Goal: Task Accomplishment & Management: Use online tool/utility

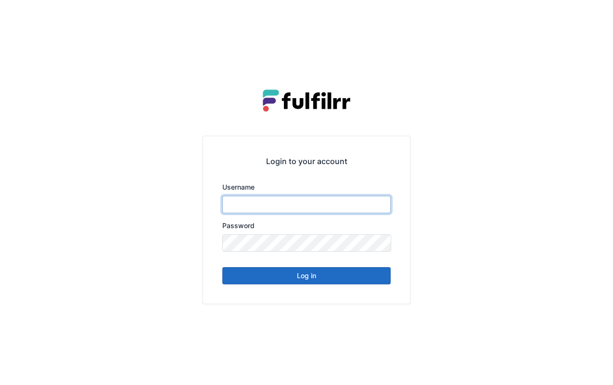
type input "*******"
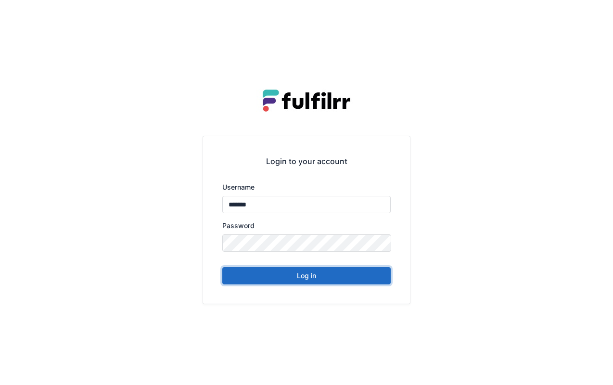
click at [350, 268] on button "Log in" at bounding box center [306, 275] width 168 height 17
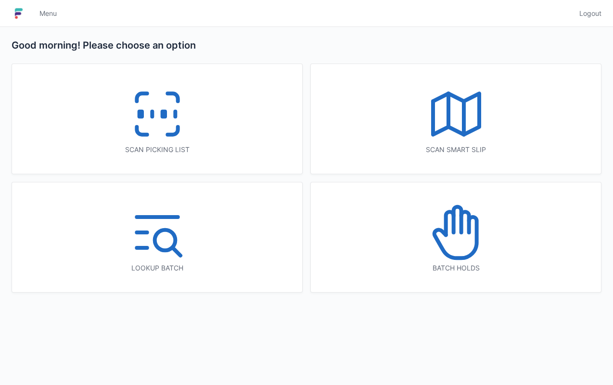
click at [202, 124] on div "Scan picking list" at bounding box center [157, 119] width 290 height 110
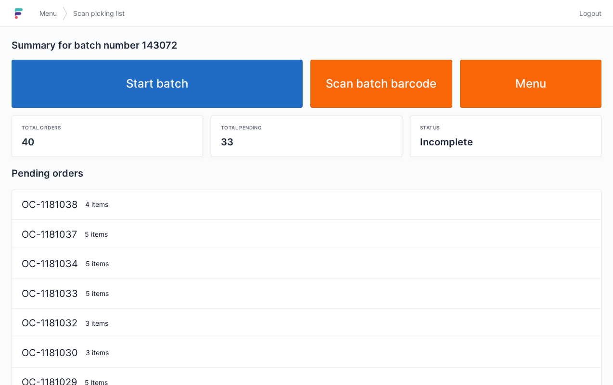
click at [199, 91] on link "Start batch" at bounding box center [157, 84] width 291 height 48
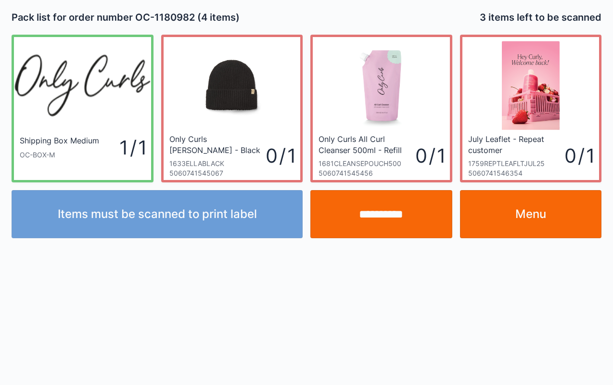
click at [574, 302] on div "**********" at bounding box center [306, 192] width 613 height 385
click at [546, 220] on link "Menu" at bounding box center [531, 214] width 142 height 48
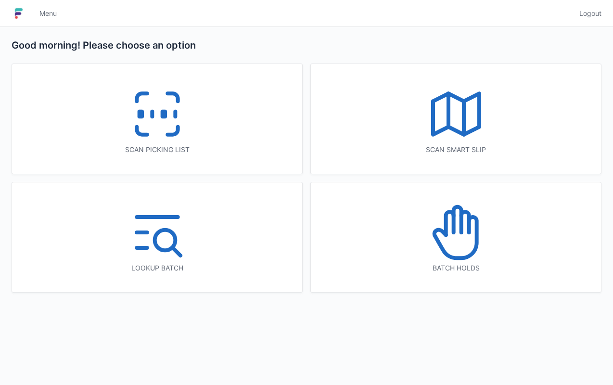
click at [200, 130] on div "Scan picking list" at bounding box center [157, 119] width 290 height 110
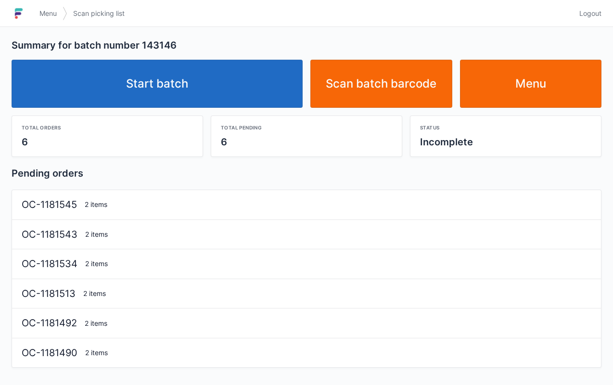
click at [223, 91] on link "Start batch" at bounding box center [157, 84] width 291 height 48
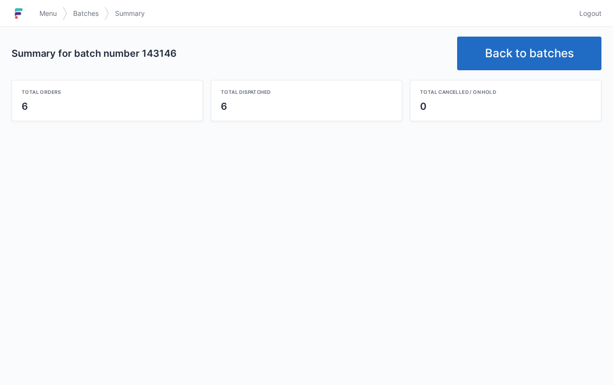
click at [499, 57] on link "Back to batches" at bounding box center [529, 54] width 144 height 34
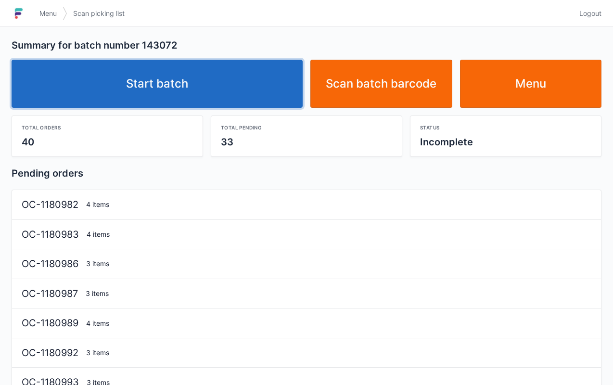
click at [219, 87] on link "Start batch" at bounding box center [157, 84] width 291 height 48
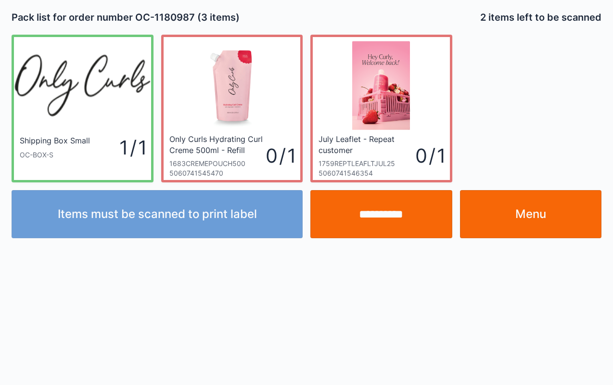
click at [553, 216] on link "Menu" at bounding box center [531, 214] width 142 height 48
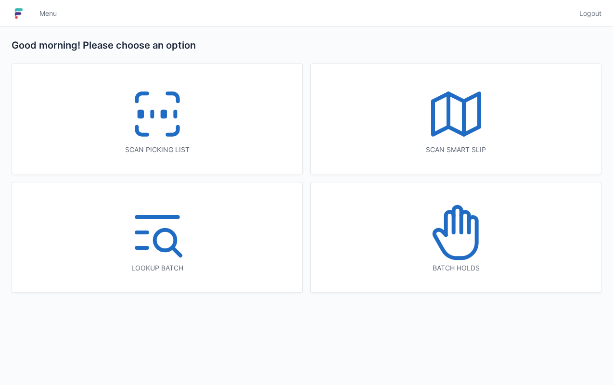
click at [207, 146] on div "Scan picking list" at bounding box center [157, 150] width 252 height 10
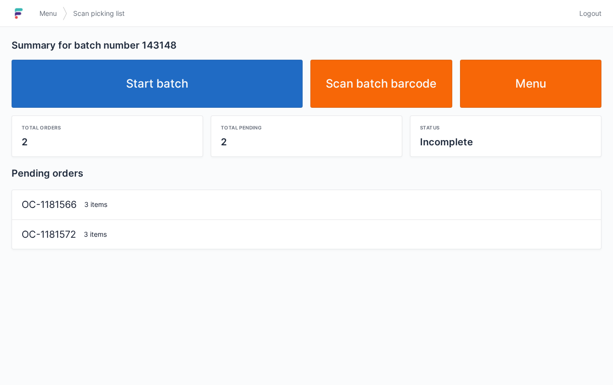
click at [234, 84] on link "Start batch" at bounding box center [157, 84] width 291 height 48
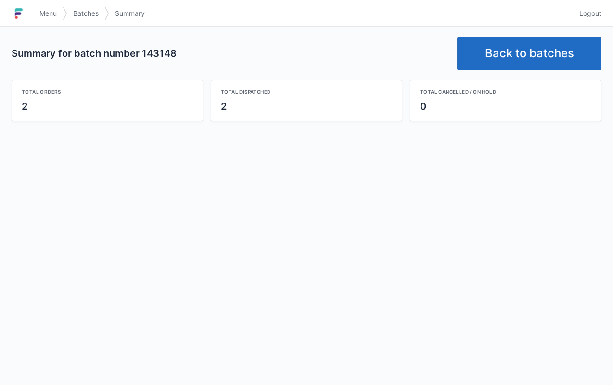
click at [531, 47] on link "Back to batches" at bounding box center [529, 54] width 144 height 34
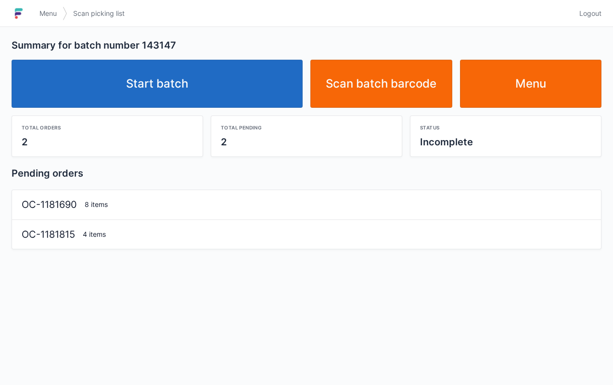
click at [253, 88] on link "Start batch" at bounding box center [157, 84] width 291 height 48
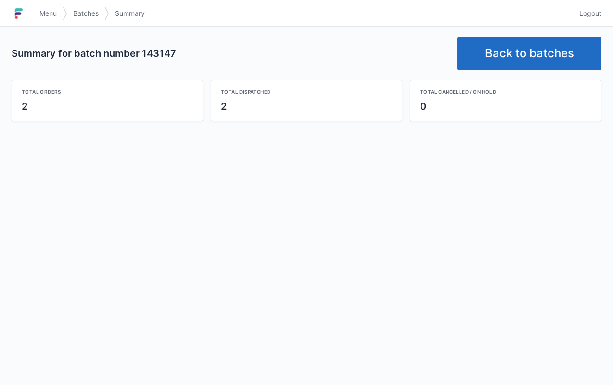
click at [505, 52] on link "Back to batches" at bounding box center [529, 54] width 144 height 34
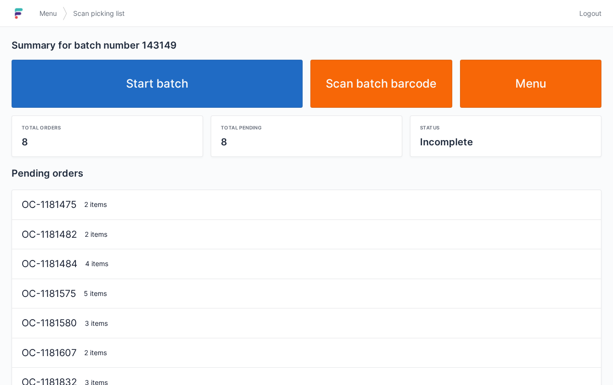
click at [168, 89] on link "Start batch" at bounding box center [157, 84] width 291 height 48
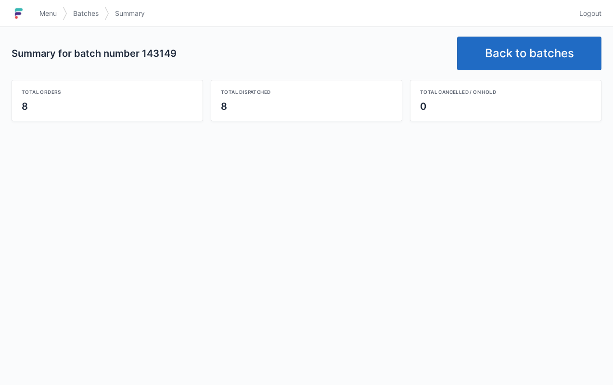
click at [553, 43] on link "Back to batches" at bounding box center [529, 54] width 144 height 34
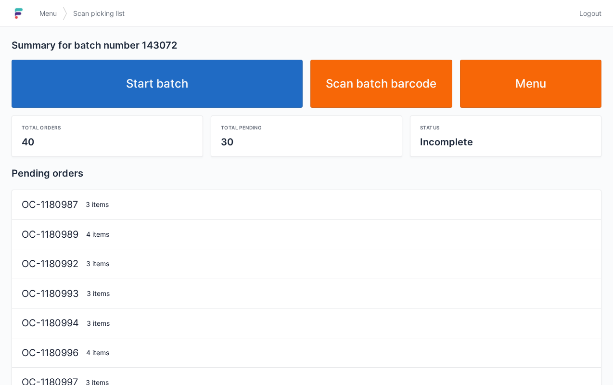
click at [255, 86] on link "Start batch" at bounding box center [157, 84] width 291 height 48
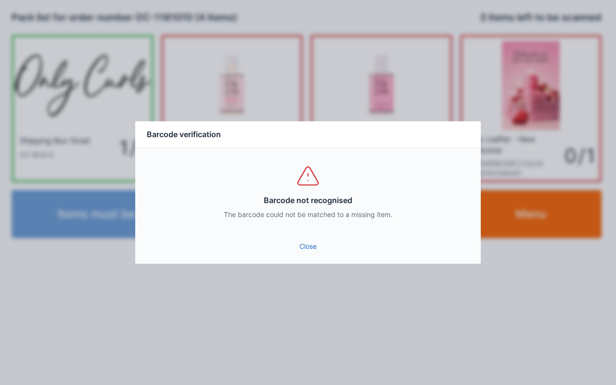
click at [296, 243] on link "Close" at bounding box center [308, 246] width 330 height 17
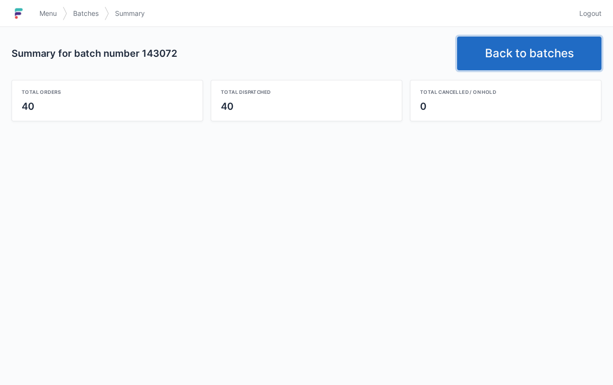
click at [525, 57] on link "Back to batches" at bounding box center [529, 54] width 144 height 34
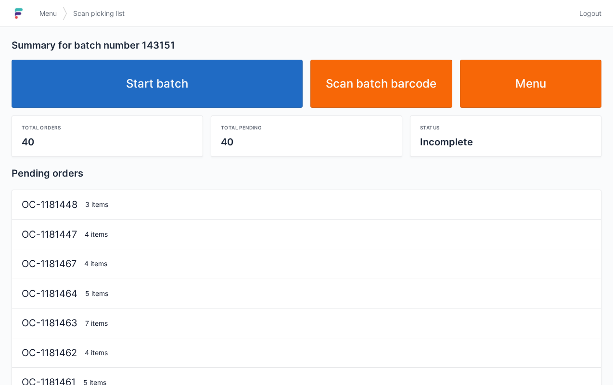
click at [228, 83] on link "Start batch" at bounding box center [157, 84] width 291 height 48
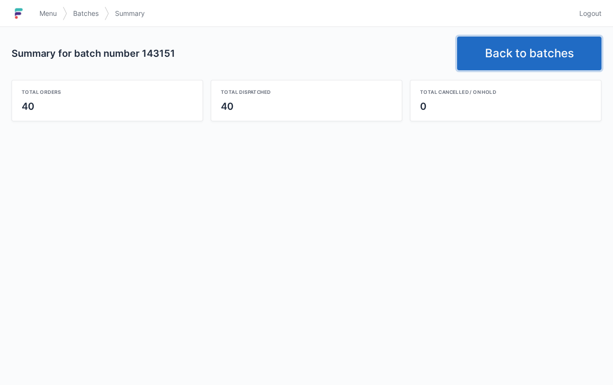
click at [500, 49] on link "Back to batches" at bounding box center [529, 54] width 144 height 34
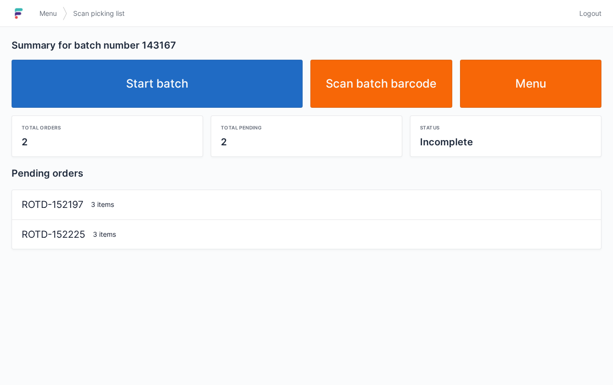
click at [242, 97] on link "Start batch" at bounding box center [157, 84] width 291 height 48
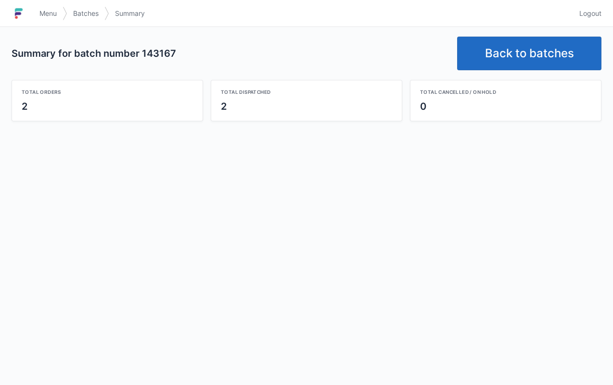
click at [525, 51] on link "Back to batches" at bounding box center [529, 54] width 144 height 34
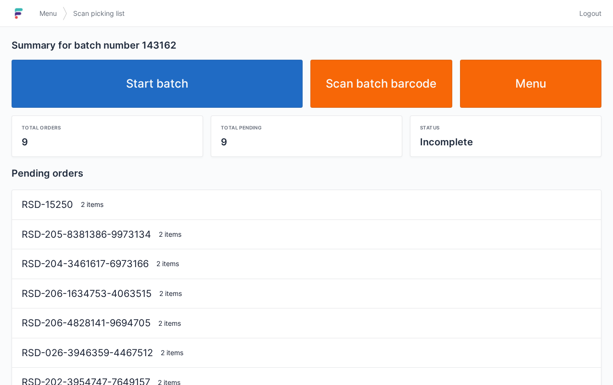
click at [270, 90] on link "Start batch" at bounding box center [157, 84] width 291 height 48
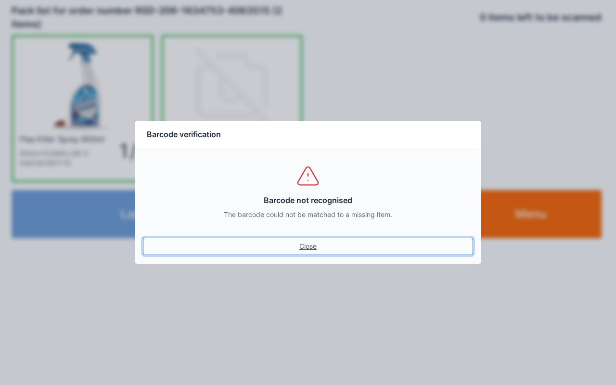
click at [306, 243] on link "Close" at bounding box center [308, 246] width 330 height 17
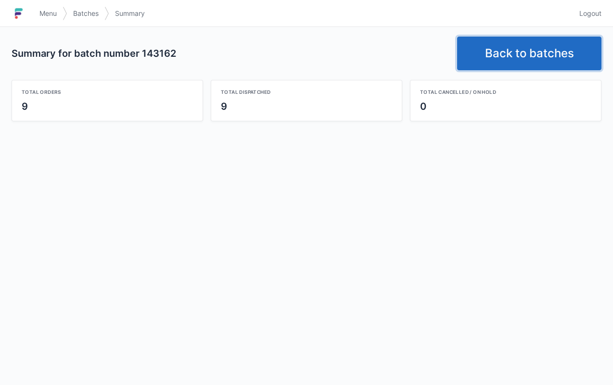
click at [530, 46] on link "Back to batches" at bounding box center [529, 54] width 144 height 34
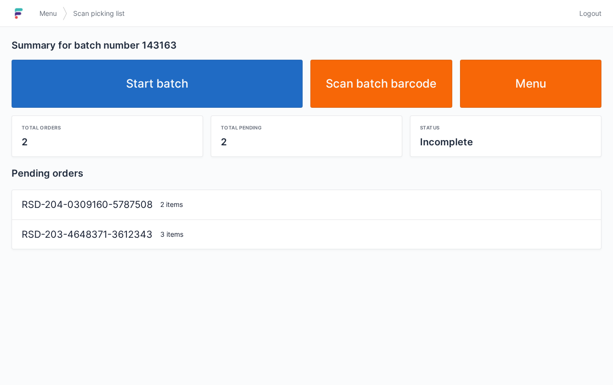
click at [259, 89] on link "Start batch" at bounding box center [157, 84] width 291 height 48
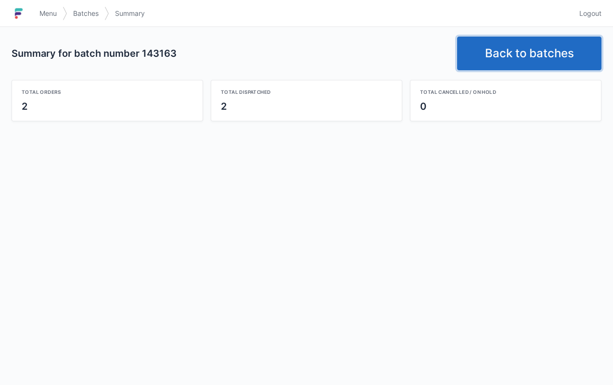
click at [512, 53] on link "Back to batches" at bounding box center [529, 54] width 144 height 34
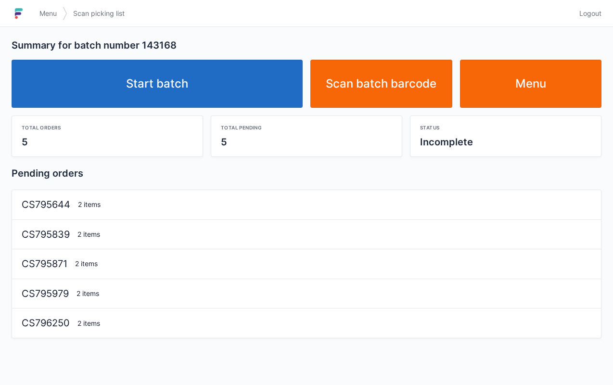
click at [214, 91] on link "Start batch" at bounding box center [157, 84] width 291 height 48
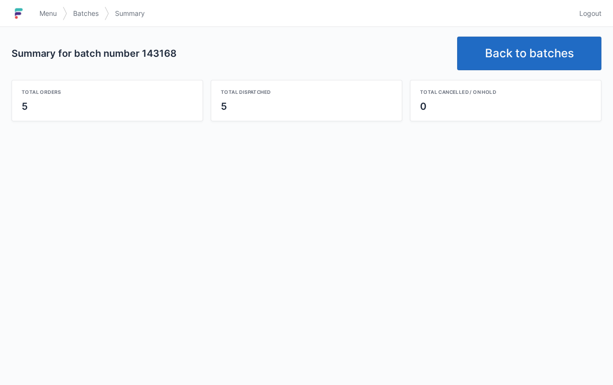
click at [505, 54] on link "Back to batches" at bounding box center [529, 54] width 144 height 34
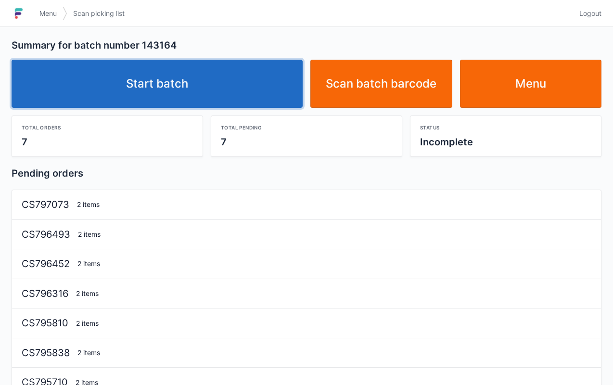
click at [240, 90] on link "Start batch" at bounding box center [157, 84] width 291 height 48
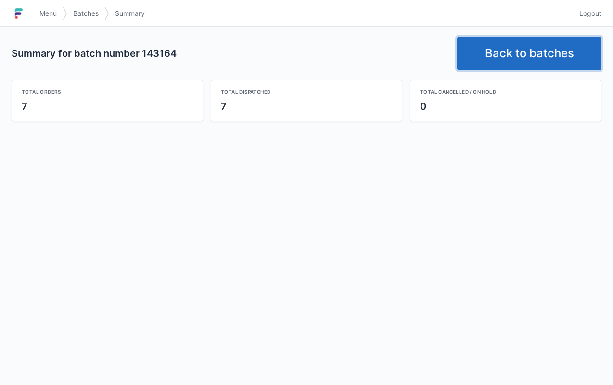
click at [518, 59] on link "Back to batches" at bounding box center [529, 54] width 144 height 34
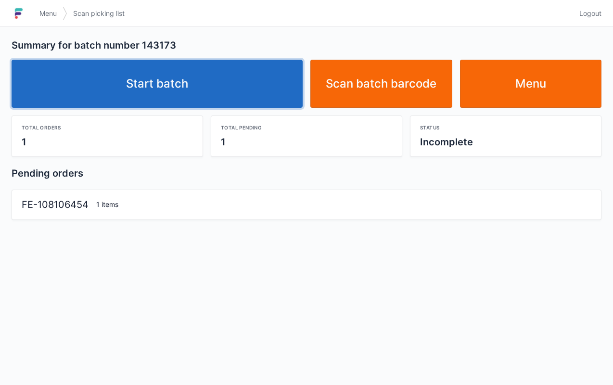
click at [248, 80] on link "Start batch" at bounding box center [157, 84] width 291 height 48
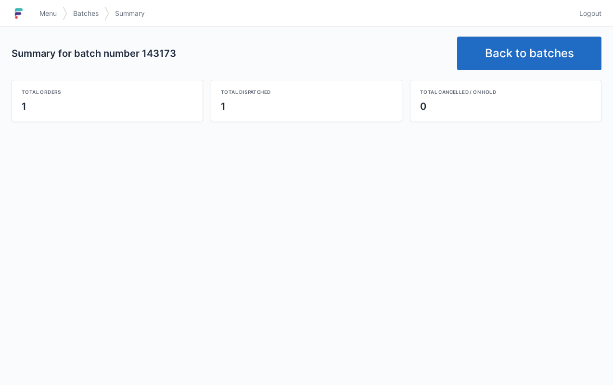
click at [524, 52] on link "Back to batches" at bounding box center [529, 54] width 144 height 34
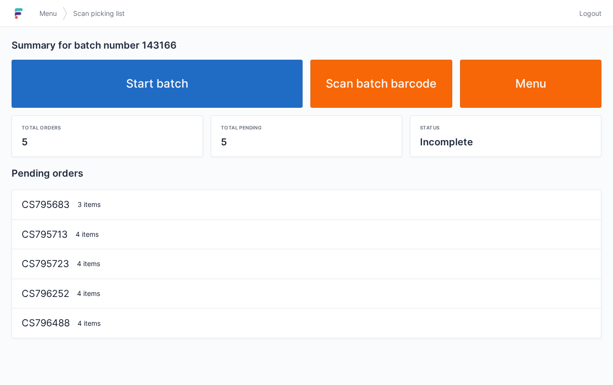
click at [245, 98] on link "Start batch" at bounding box center [157, 84] width 291 height 48
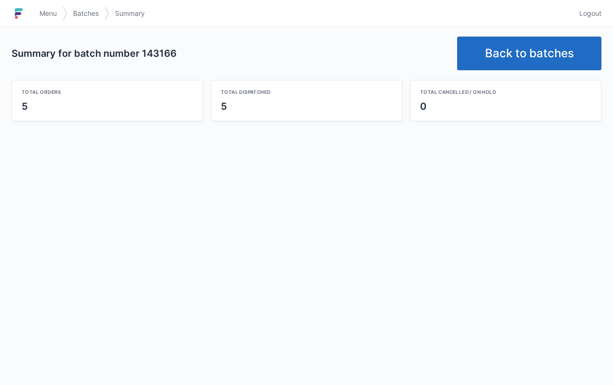
click at [526, 44] on link "Back to batches" at bounding box center [529, 54] width 144 height 34
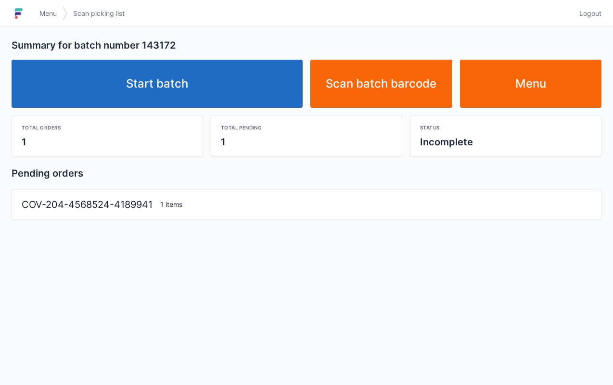
click at [259, 86] on link "Start batch" at bounding box center [157, 84] width 291 height 48
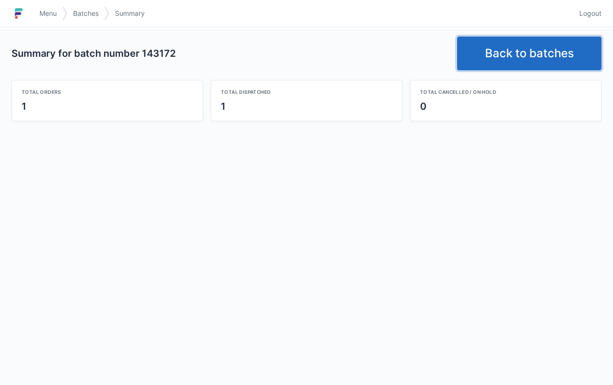
click at [508, 48] on link "Back to batches" at bounding box center [529, 54] width 144 height 34
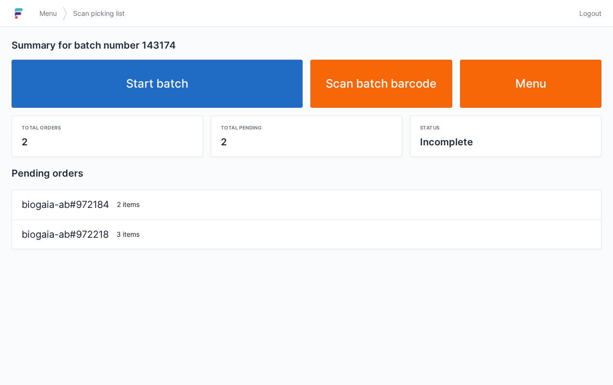
click at [228, 87] on link "Start batch" at bounding box center [157, 84] width 291 height 48
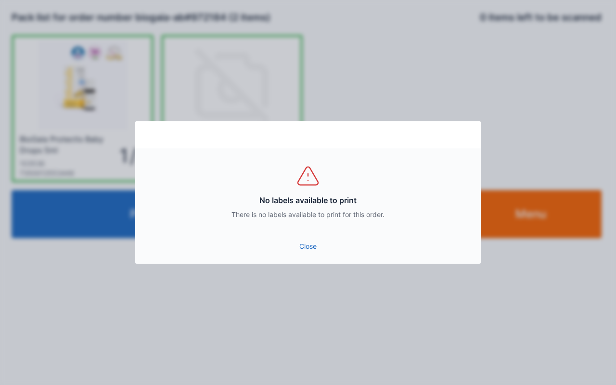
click at [312, 246] on link "Close" at bounding box center [308, 246] width 330 height 17
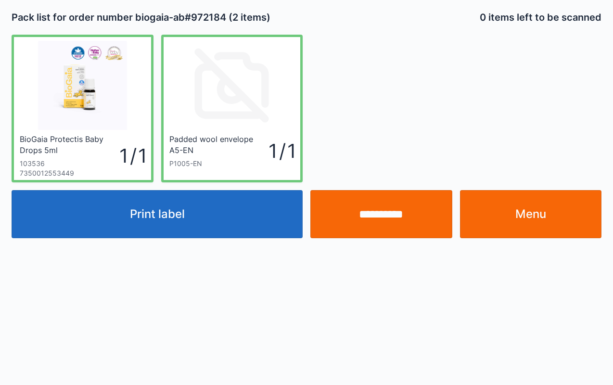
click at [379, 212] on input "**********" at bounding box center [382, 214] width 142 height 48
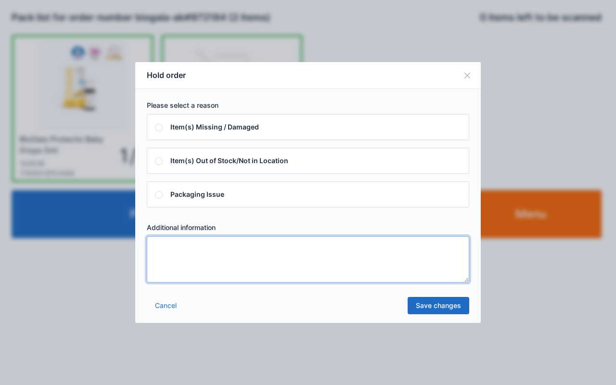
click at [300, 266] on textarea at bounding box center [308, 259] width 323 height 46
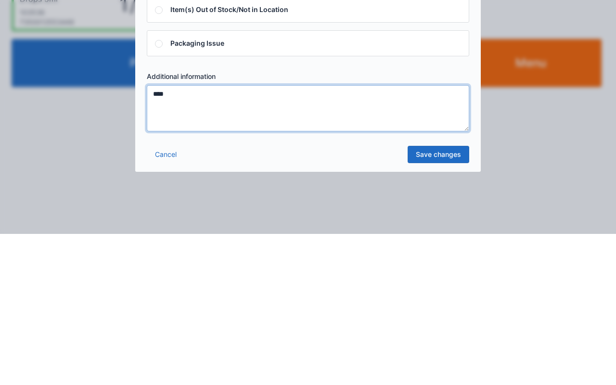
type textarea "****"
click at [431, 308] on link "Save changes" at bounding box center [439, 305] width 62 height 17
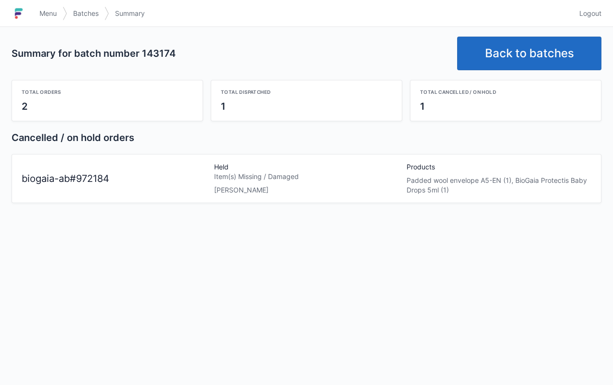
click at [51, 6] on link "Menu" at bounding box center [48, 13] width 29 height 17
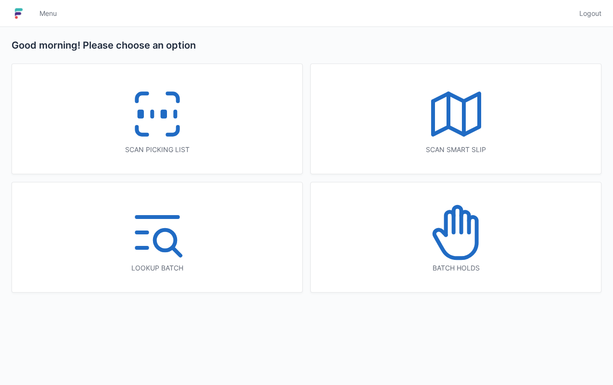
click at [455, 252] on icon at bounding box center [457, 233] width 62 height 62
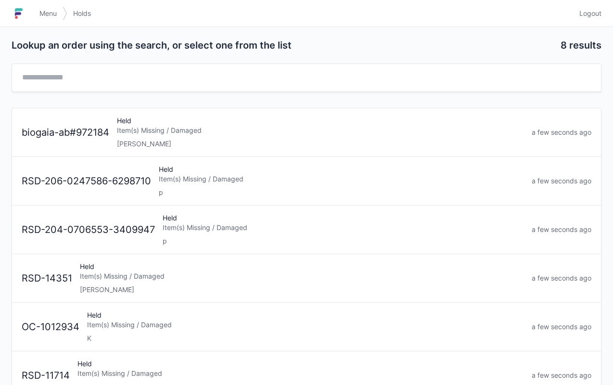
click at [345, 139] on div "[PERSON_NAME]" at bounding box center [320, 144] width 407 height 10
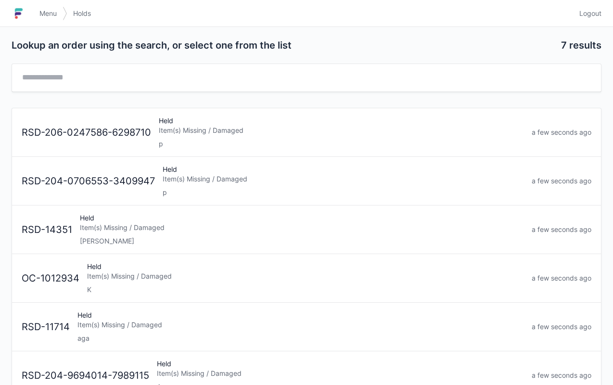
click at [56, 8] on link "Menu" at bounding box center [48, 13] width 29 height 17
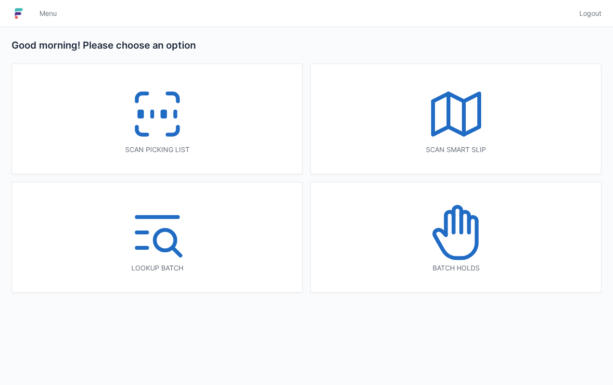
click at [163, 121] on icon at bounding box center [158, 114] width 62 height 62
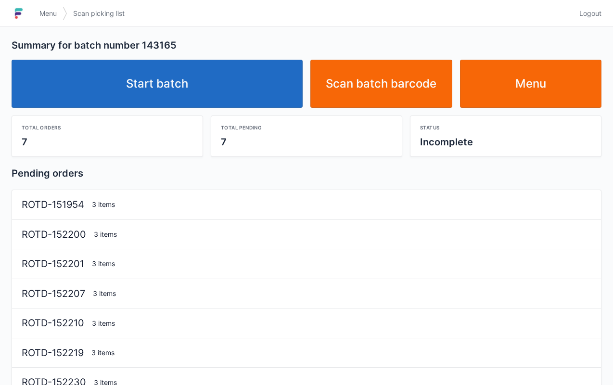
click at [237, 96] on link "Start batch" at bounding box center [157, 84] width 291 height 48
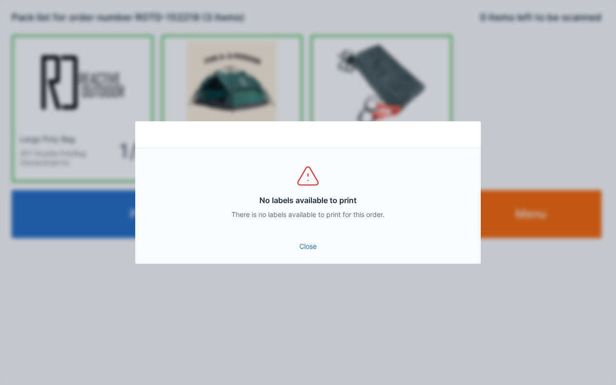
click at [311, 252] on link "Close" at bounding box center [308, 246] width 330 height 17
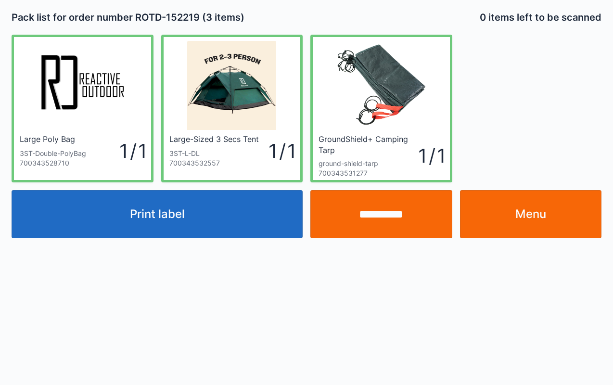
click at [392, 225] on input "**********" at bounding box center [382, 214] width 142 height 48
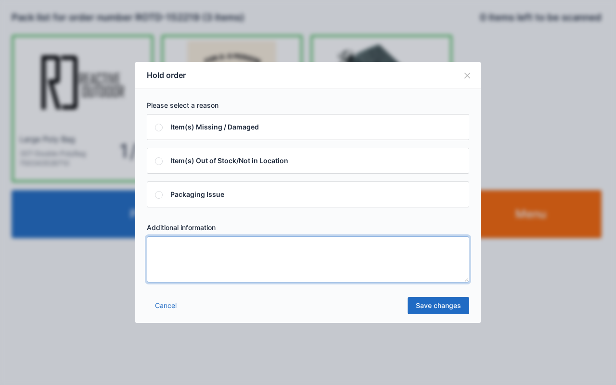
click at [330, 265] on textarea at bounding box center [308, 259] width 323 height 46
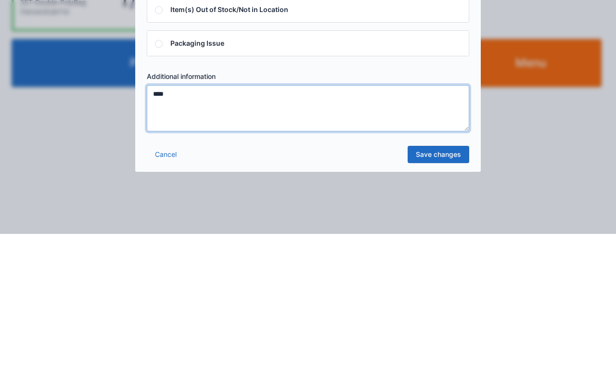
type textarea "****"
click at [447, 306] on link "Save changes" at bounding box center [439, 305] width 62 height 17
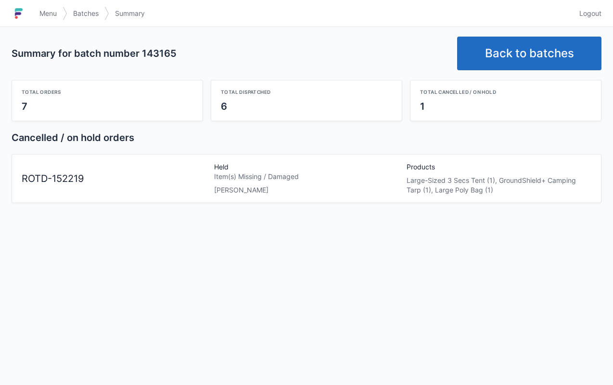
click at [501, 56] on link "Back to batches" at bounding box center [529, 54] width 144 height 34
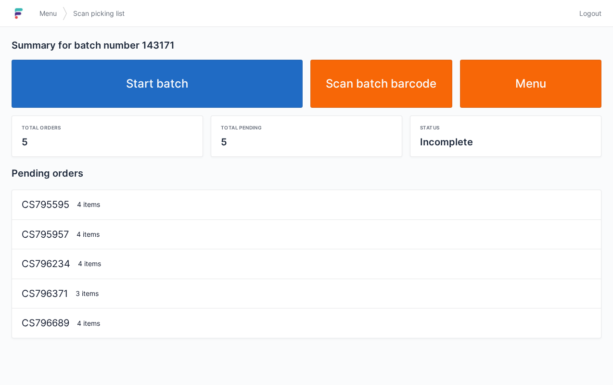
click at [239, 81] on link "Start batch" at bounding box center [157, 84] width 291 height 48
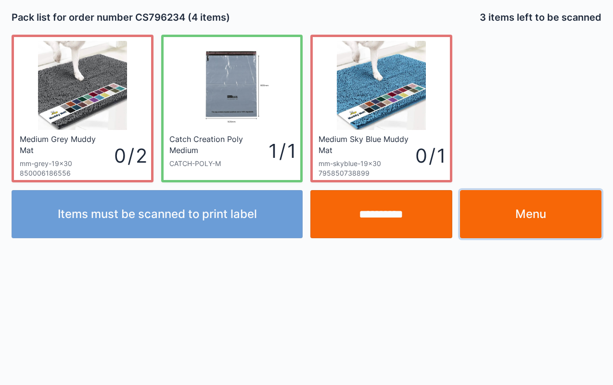
click at [535, 212] on link "Menu" at bounding box center [531, 214] width 142 height 48
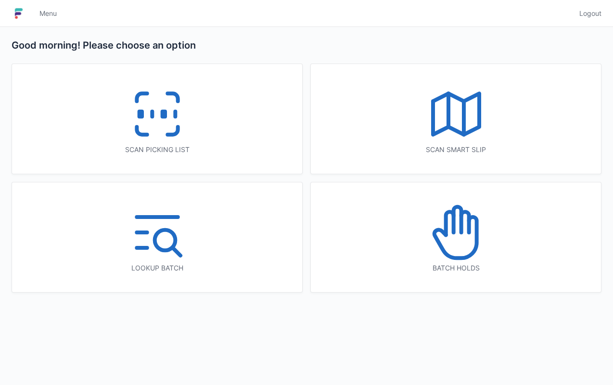
click at [470, 241] on icon at bounding box center [457, 233] width 62 height 62
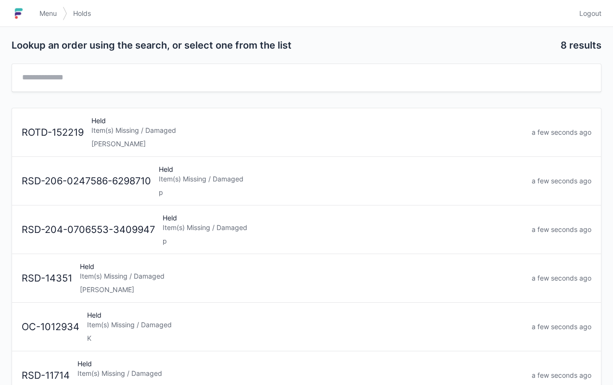
click at [292, 138] on div "Held Item(s) Missing / Damaged [PERSON_NAME]" at bounding box center [308, 132] width 440 height 33
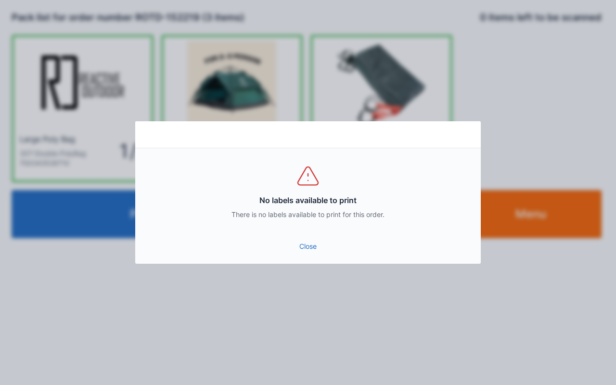
click at [315, 246] on link "Close" at bounding box center [308, 246] width 330 height 17
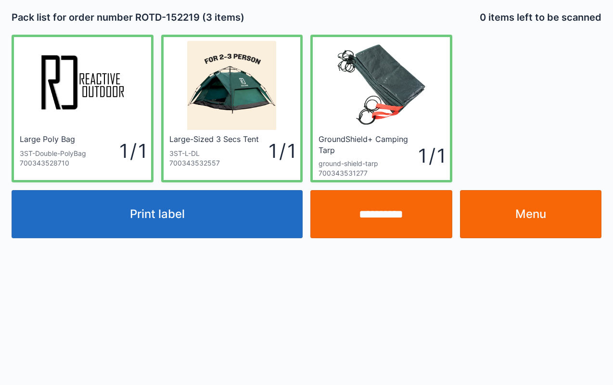
click at [533, 222] on link "Menu" at bounding box center [531, 214] width 142 height 48
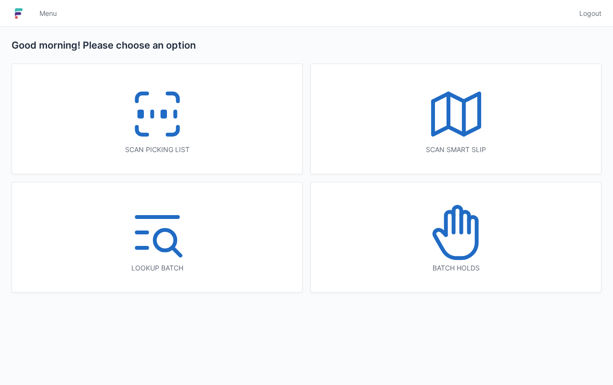
click at [438, 252] on icon at bounding box center [457, 233] width 62 height 62
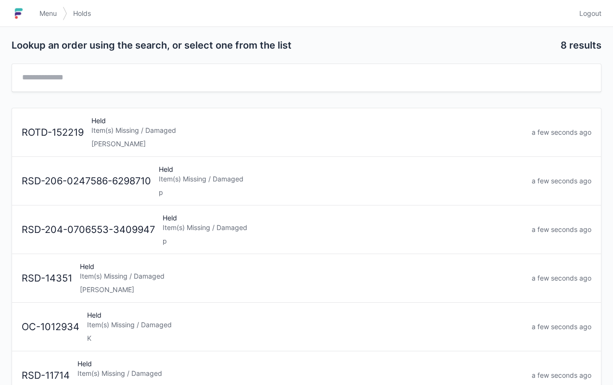
click at [240, 126] on div "Item(s) Missing / Damaged" at bounding box center [307, 131] width 433 height 10
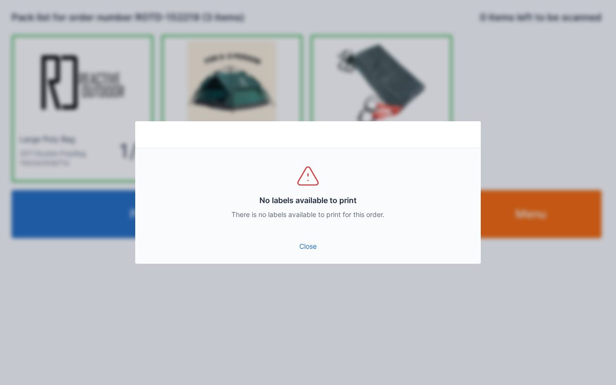
click at [305, 254] on link "Close" at bounding box center [308, 246] width 330 height 17
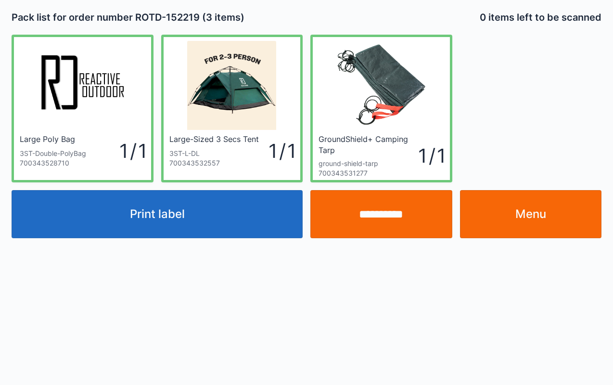
click at [536, 220] on link "Menu" at bounding box center [531, 214] width 142 height 48
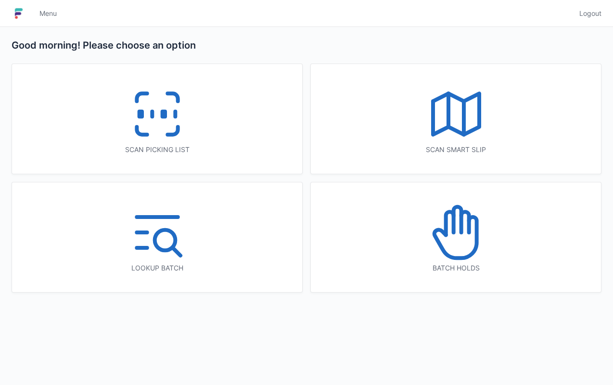
click at [222, 123] on div "Scan picking list" at bounding box center [157, 119] width 290 height 110
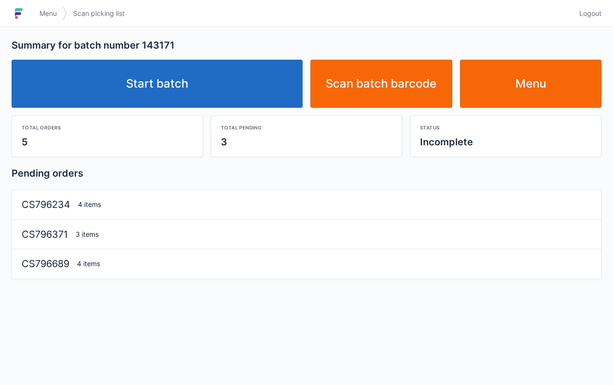
click at [231, 87] on link "Start batch" at bounding box center [157, 84] width 291 height 48
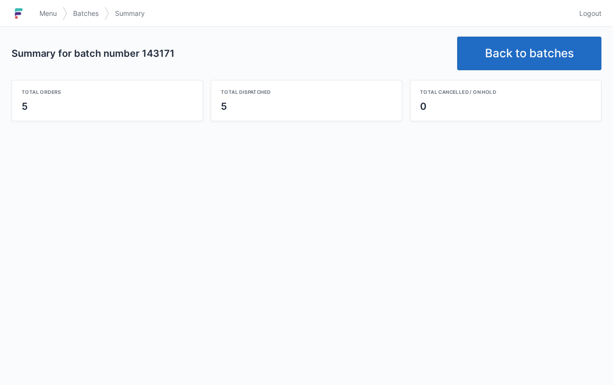
click at [37, 7] on link "Menu" at bounding box center [48, 13] width 29 height 17
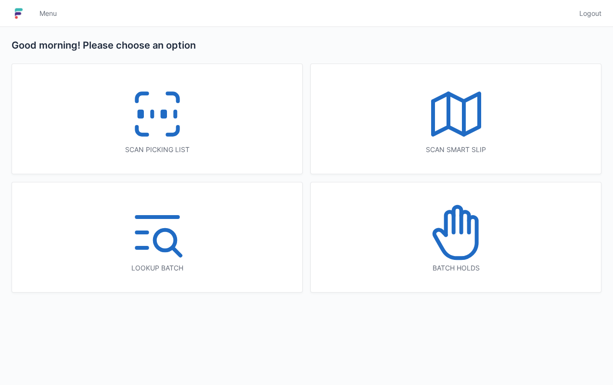
click at [468, 248] on icon at bounding box center [457, 233] width 62 height 62
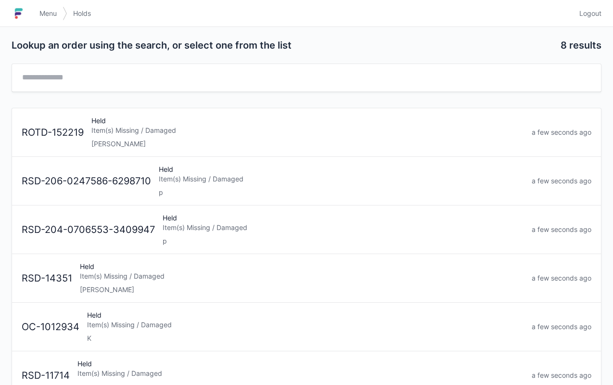
click at [264, 129] on div "Item(s) Missing / Damaged" at bounding box center [307, 131] width 433 height 10
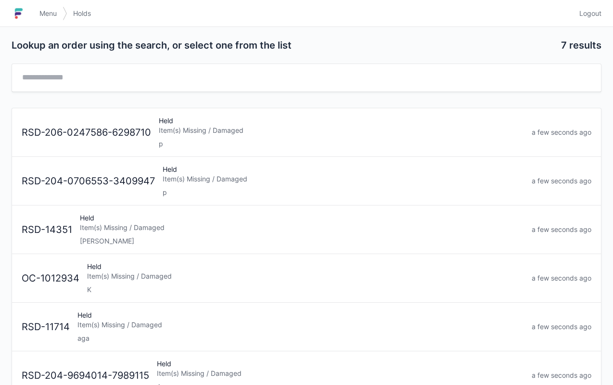
click at [48, 9] on span "Menu" at bounding box center [47, 14] width 17 height 10
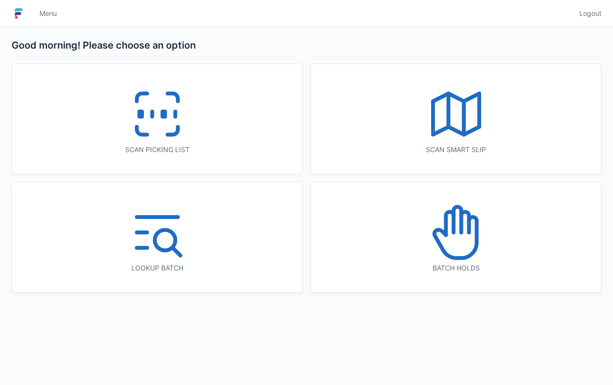
click at [186, 135] on icon at bounding box center [158, 114] width 62 height 62
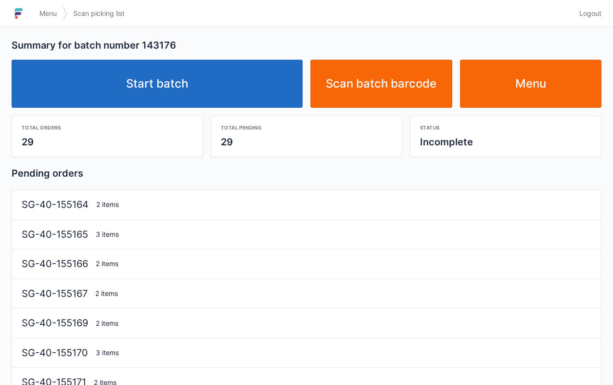
click at [259, 101] on link "Start batch" at bounding box center [157, 84] width 291 height 48
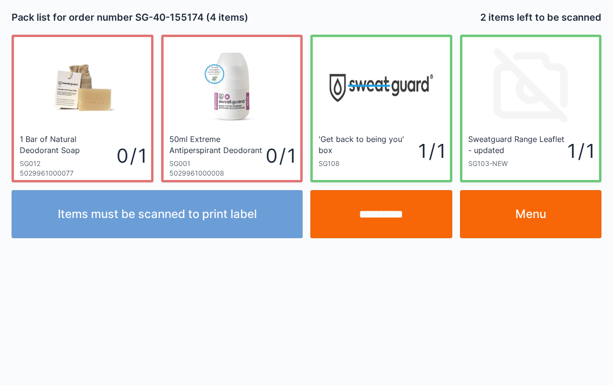
click at [551, 212] on link "Menu" at bounding box center [531, 214] width 142 height 48
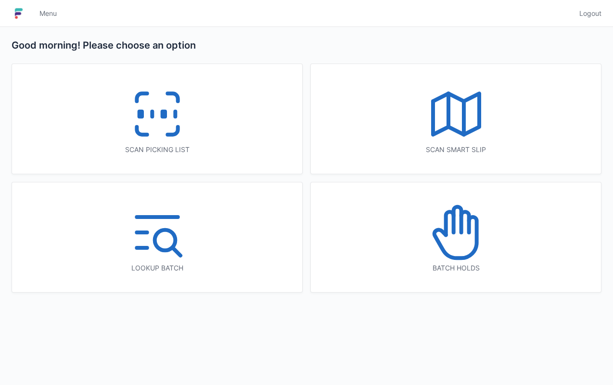
click at [150, 130] on icon at bounding box center [158, 114] width 62 height 62
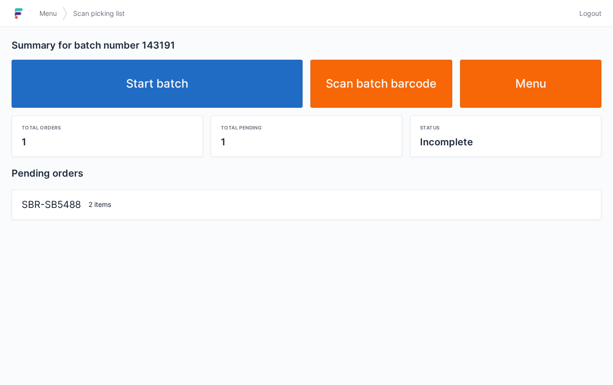
click at [252, 72] on link "Start batch" at bounding box center [157, 84] width 291 height 48
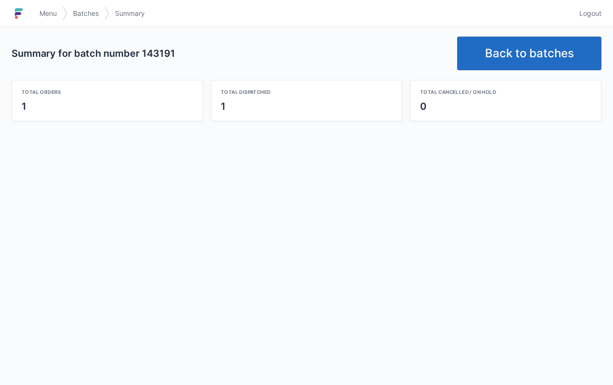
click at [506, 49] on link "Back to batches" at bounding box center [529, 54] width 144 height 34
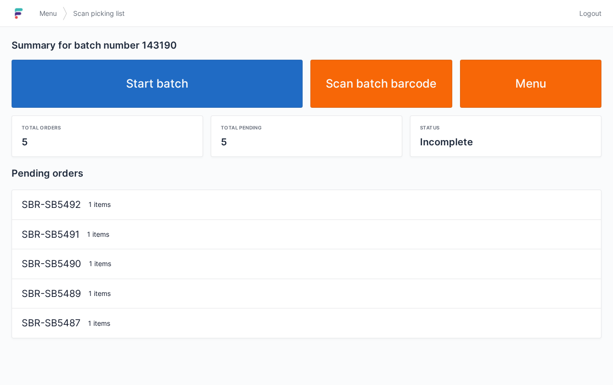
click at [244, 81] on link "Start batch" at bounding box center [157, 84] width 291 height 48
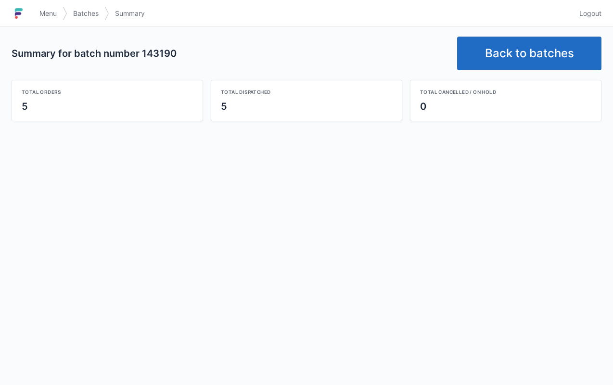
click at [523, 52] on link "Back to batches" at bounding box center [529, 54] width 144 height 34
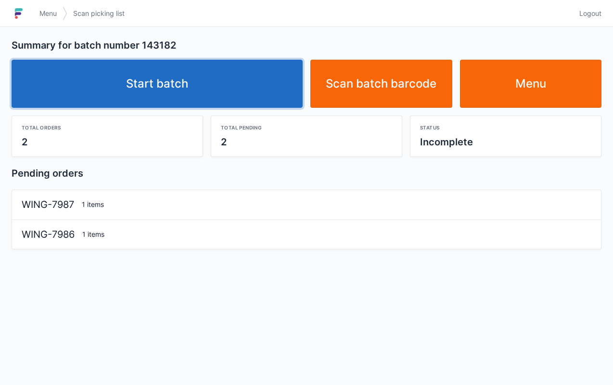
click at [258, 82] on link "Start batch" at bounding box center [157, 84] width 291 height 48
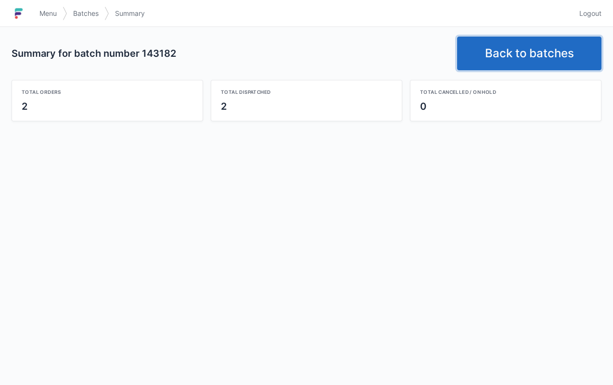
click at [517, 45] on link "Back to batches" at bounding box center [529, 54] width 144 height 34
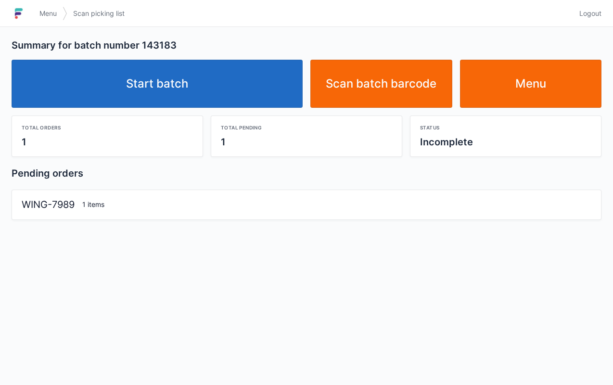
click at [265, 78] on link "Start batch" at bounding box center [157, 84] width 291 height 48
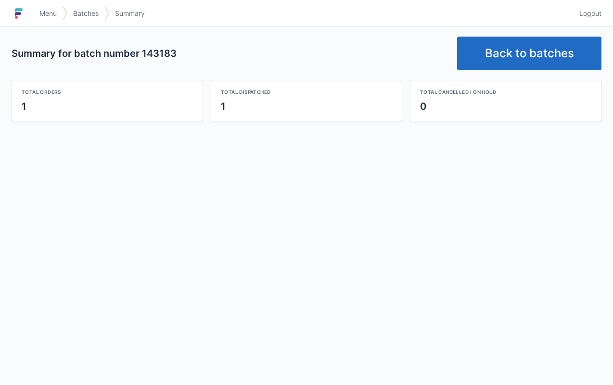
click at [514, 69] on link "Back to batches" at bounding box center [529, 54] width 144 height 34
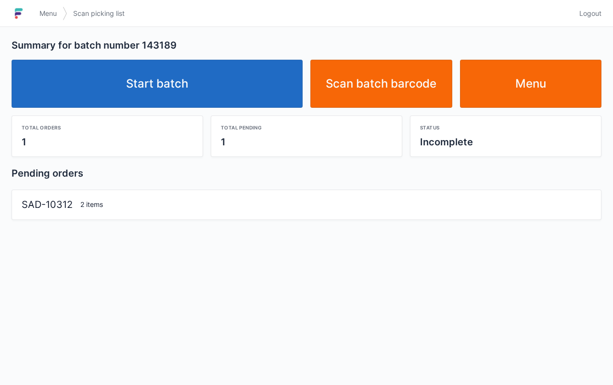
click at [227, 81] on link "Start batch" at bounding box center [157, 84] width 291 height 48
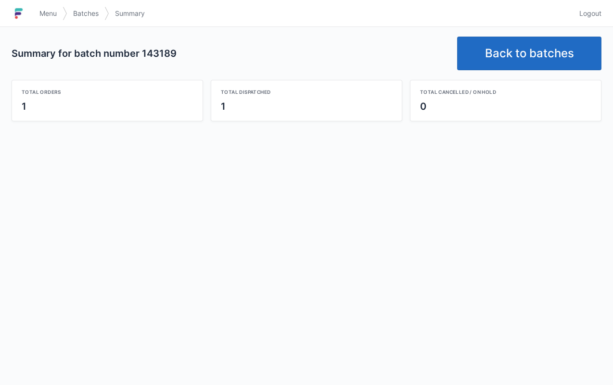
click at [518, 57] on link "Back to batches" at bounding box center [529, 54] width 144 height 34
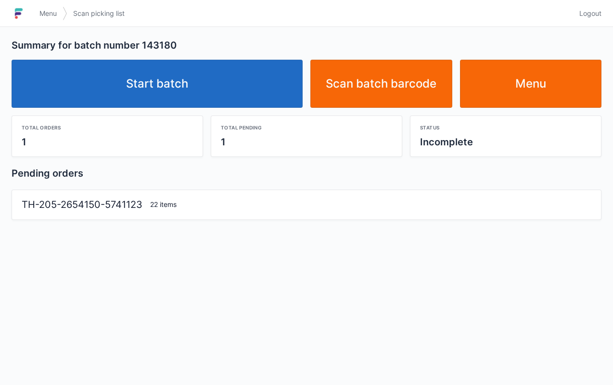
click at [229, 75] on link "Start batch" at bounding box center [157, 84] width 291 height 48
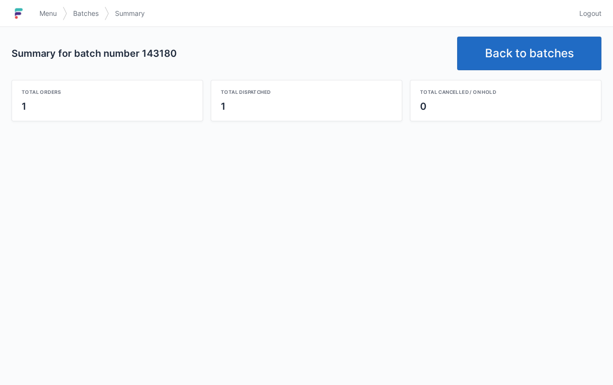
click at [502, 47] on link "Back to batches" at bounding box center [529, 54] width 144 height 34
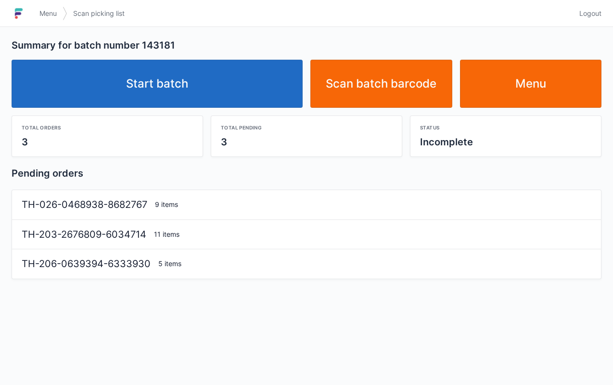
click at [224, 73] on link "Start batch" at bounding box center [157, 84] width 291 height 48
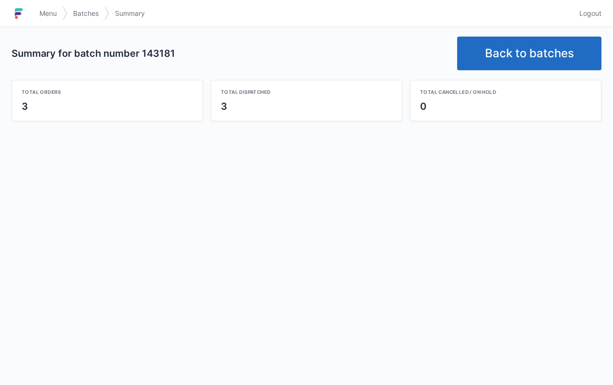
click at [540, 51] on link "Back to batches" at bounding box center [529, 54] width 144 height 34
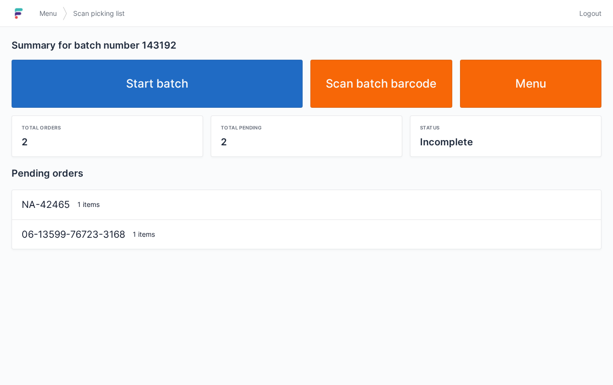
click at [250, 78] on link "Start batch" at bounding box center [157, 84] width 291 height 48
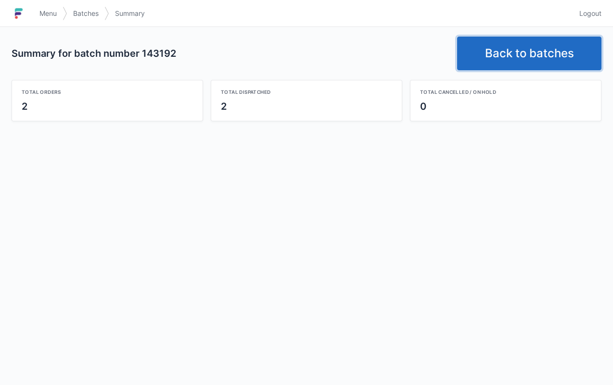
click at [530, 49] on link "Back to batches" at bounding box center [529, 54] width 144 height 34
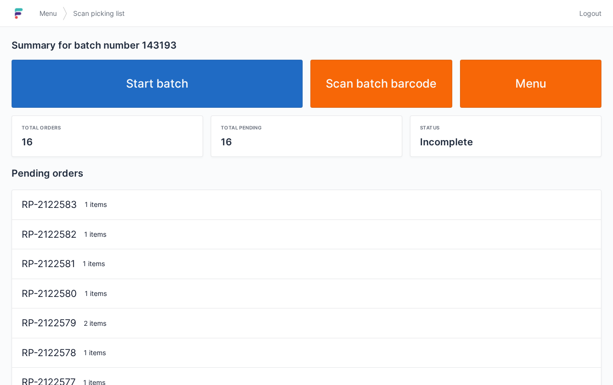
click at [230, 79] on link "Start batch" at bounding box center [157, 84] width 291 height 48
